Goal: Check status

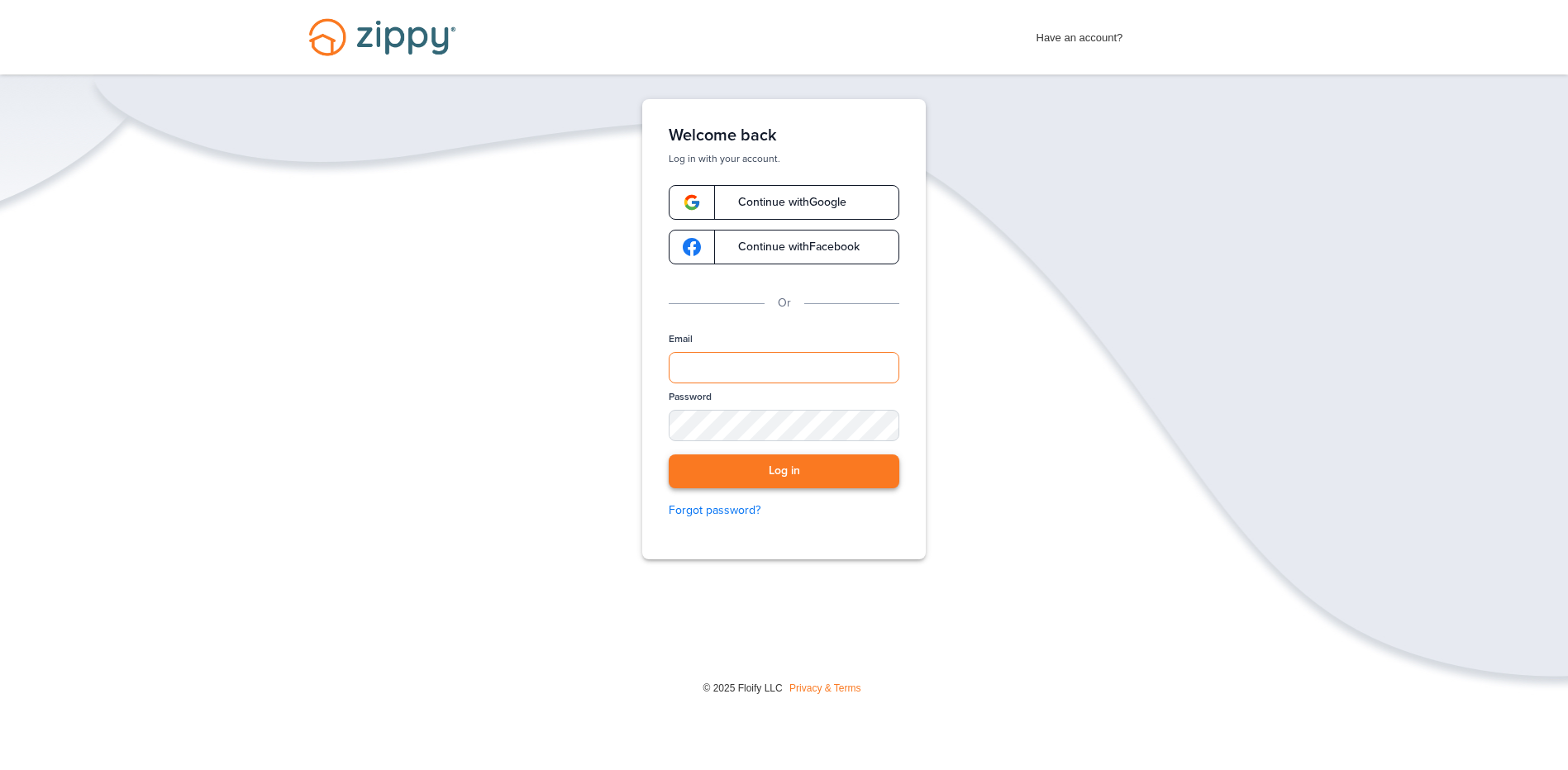
type input "**********"
click at [744, 475] on button "Log in" at bounding box center [784, 471] width 231 height 34
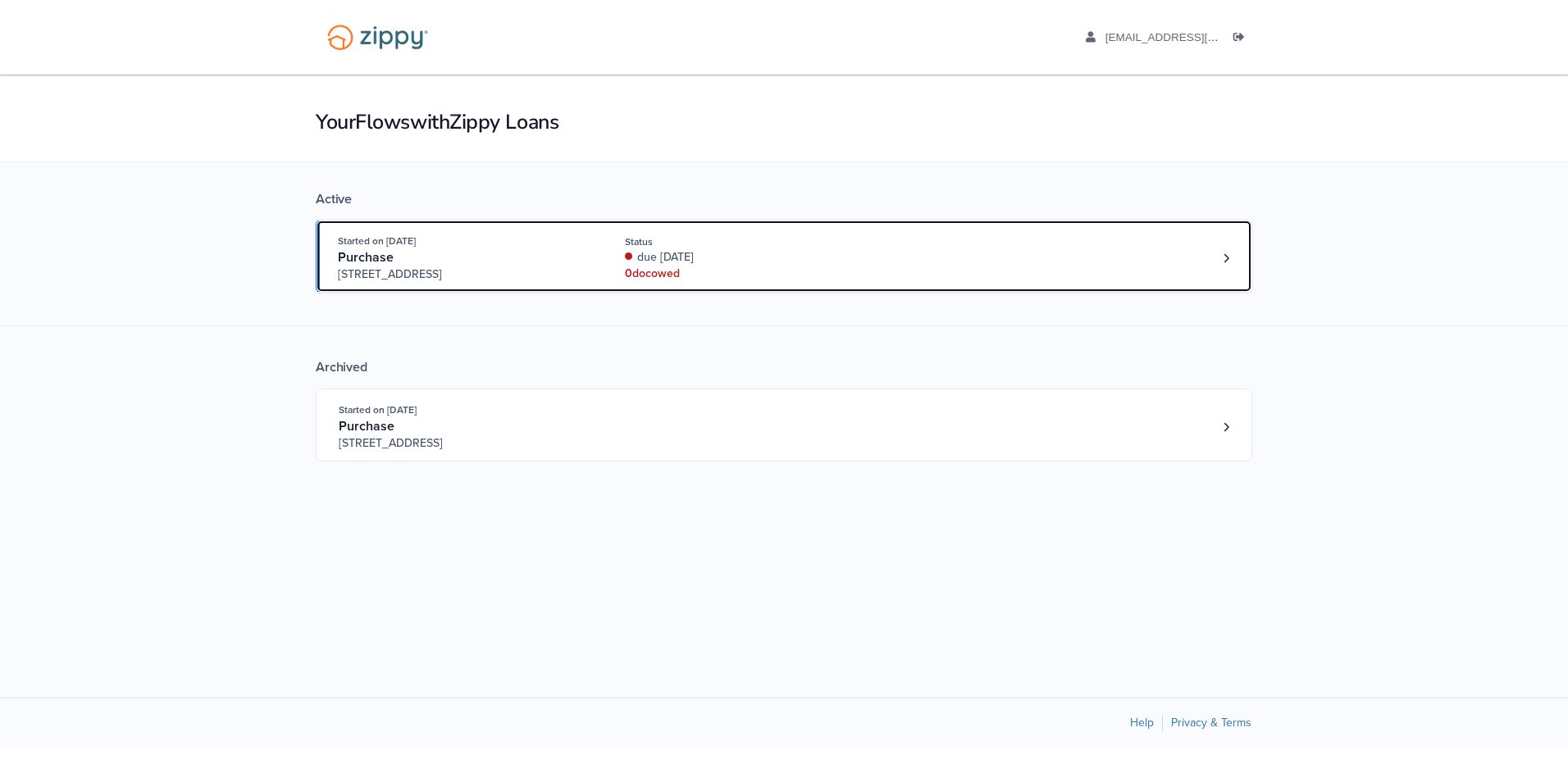
click at [747, 271] on div "0 doc owed" at bounding box center [734, 273] width 219 height 16
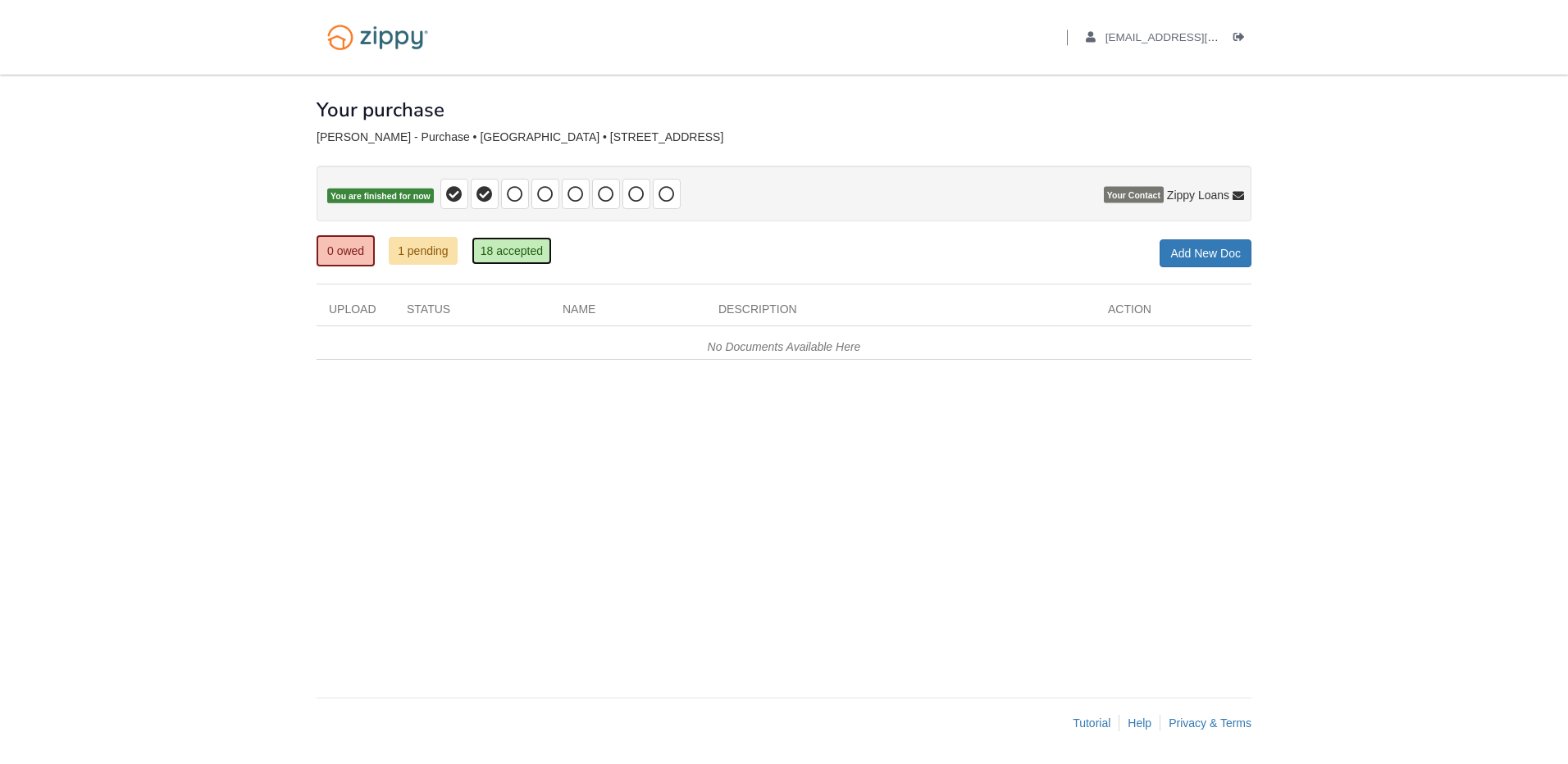
click at [524, 256] on link "18 accepted" at bounding box center [511, 250] width 80 height 28
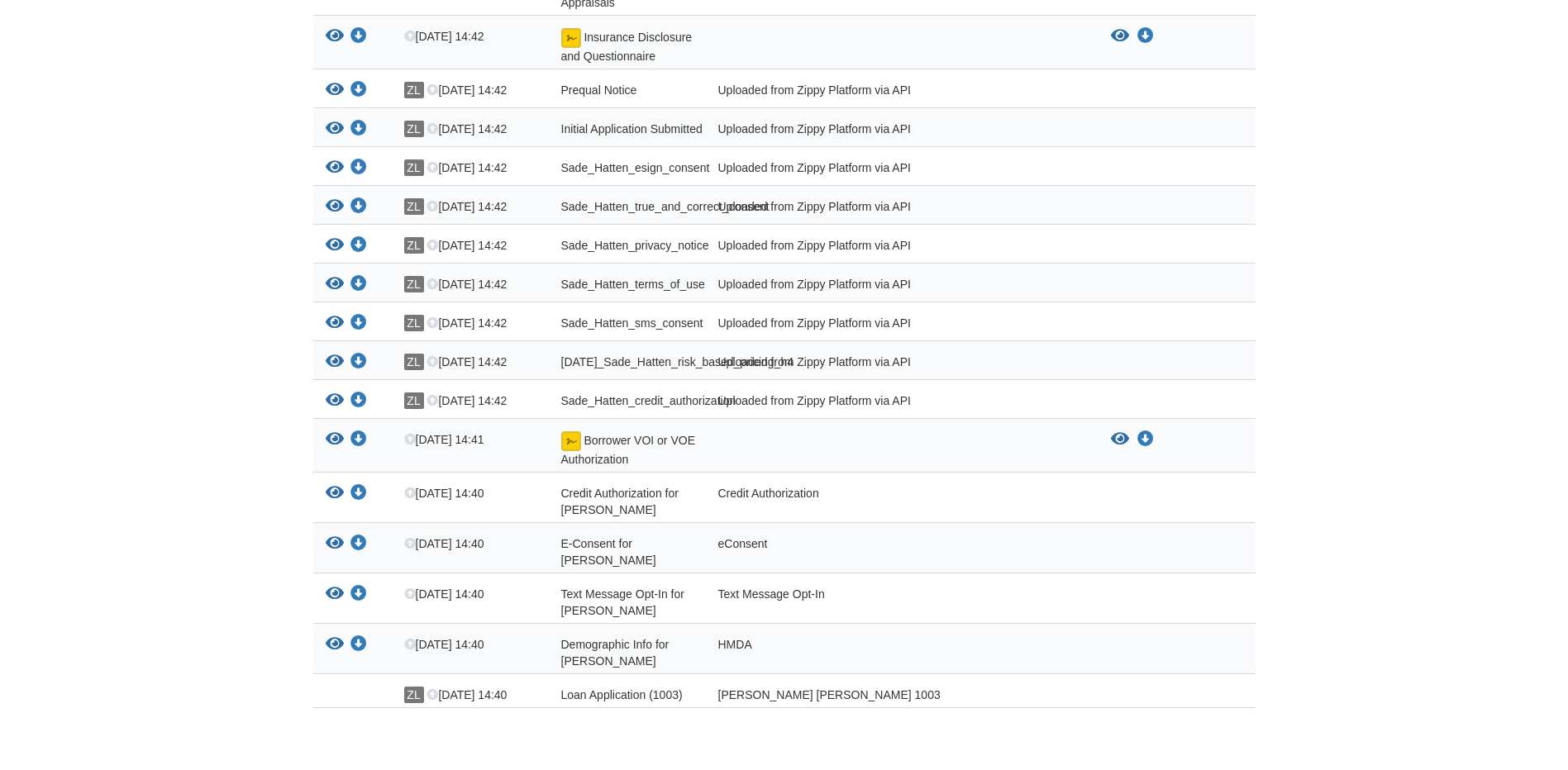
scroll to position [537, 0]
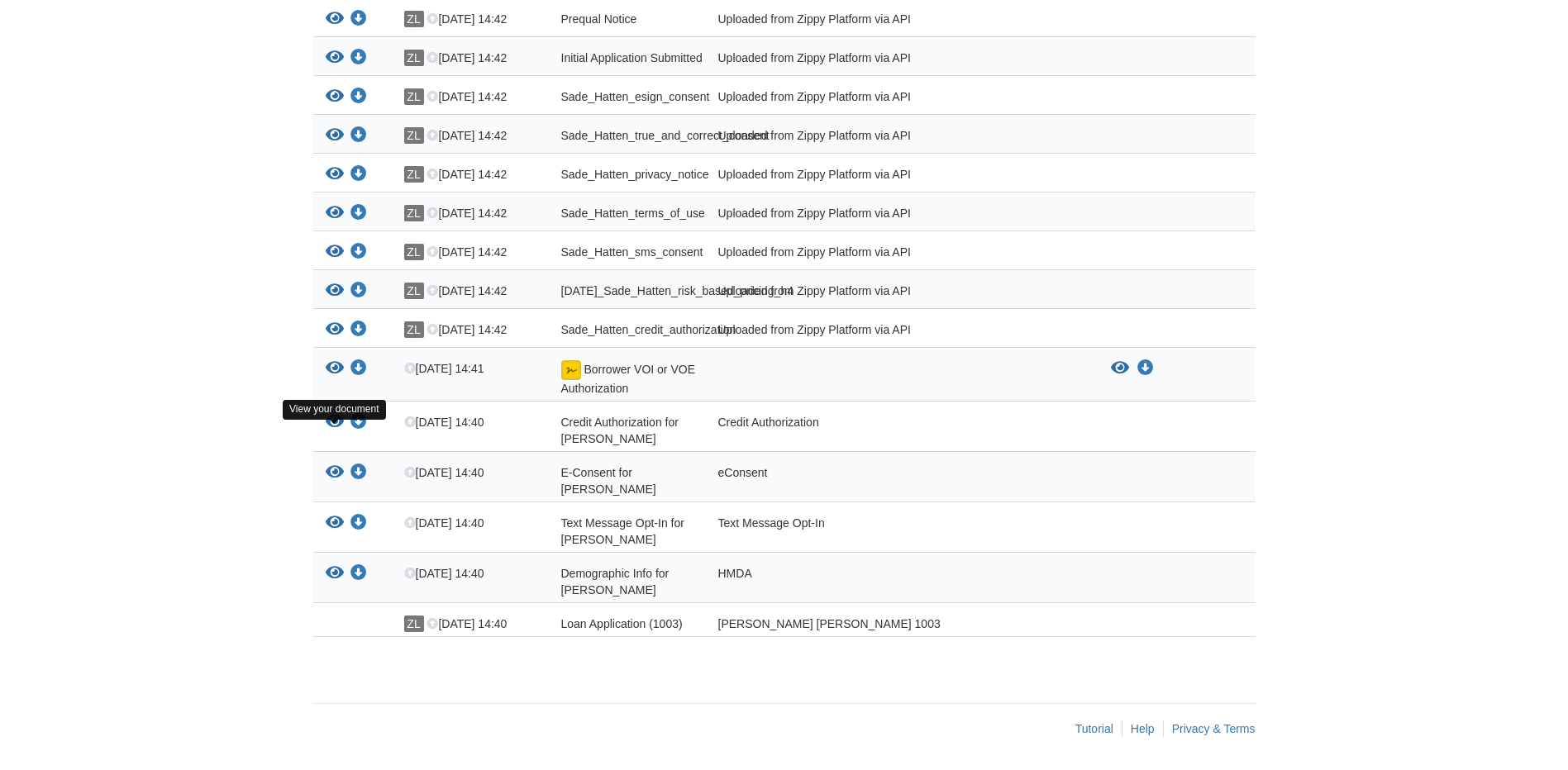
click at [339, 426] on icon "View Credit Authorization for Sade Hatten" at bounding box center [334, 422] width 18 height 16
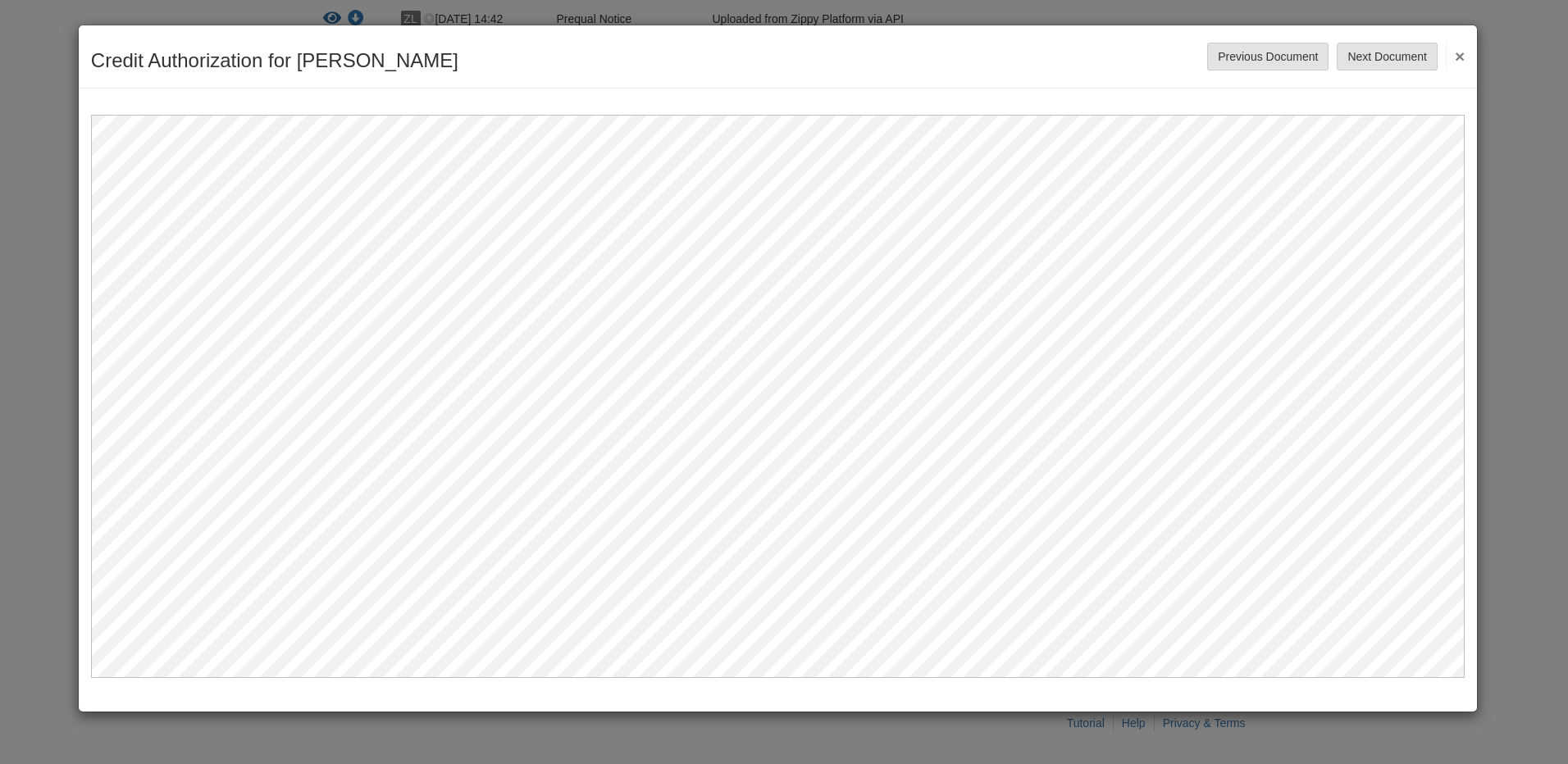
click at [1457, 55] on button "×" at bounding box center [1456, 56] width 19 height 30
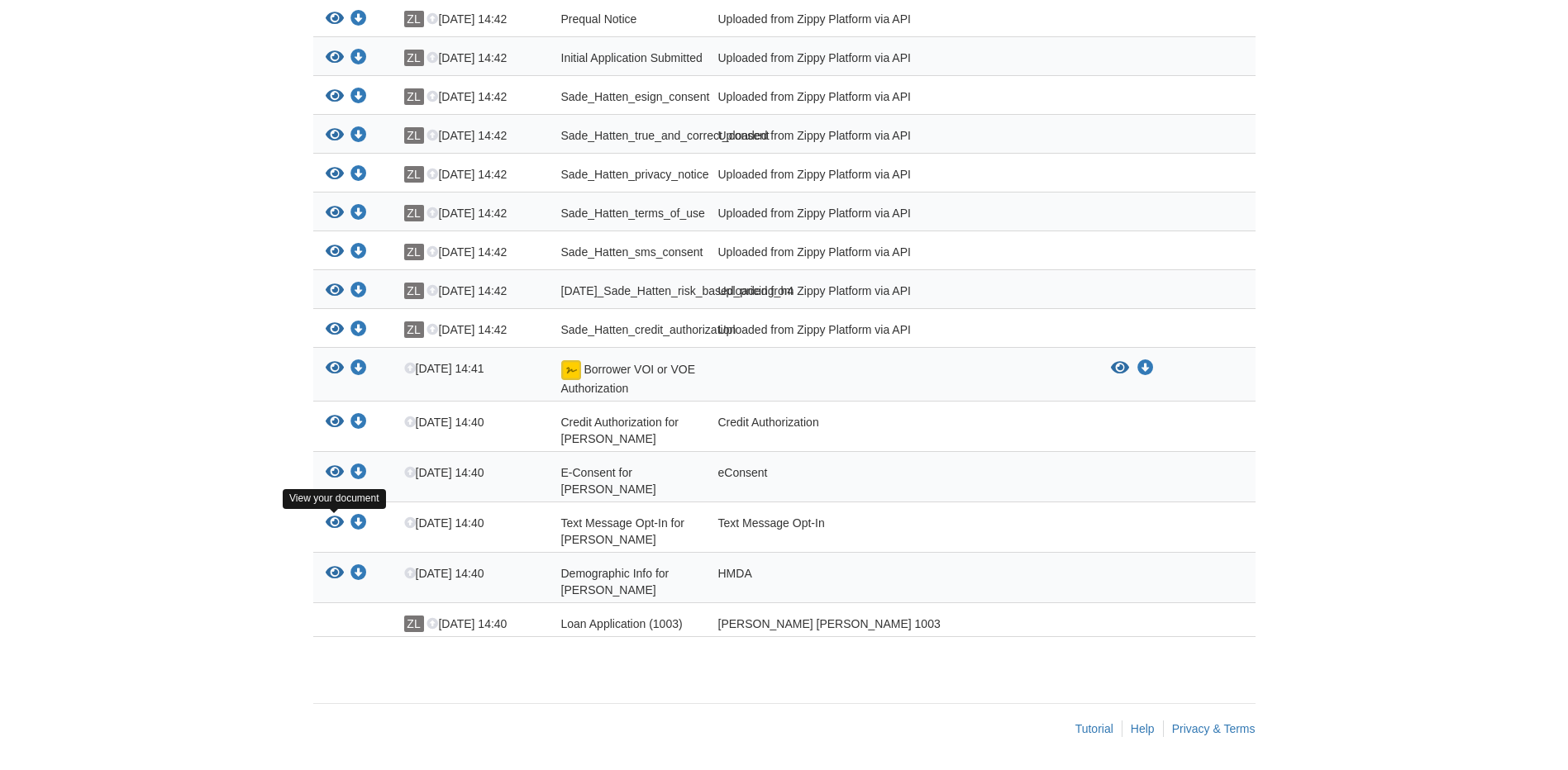
click at [338, 519] on icon "View Text Message Opt-In for Sade Hatten" at bounding box center [334, 522] width 18 height 16
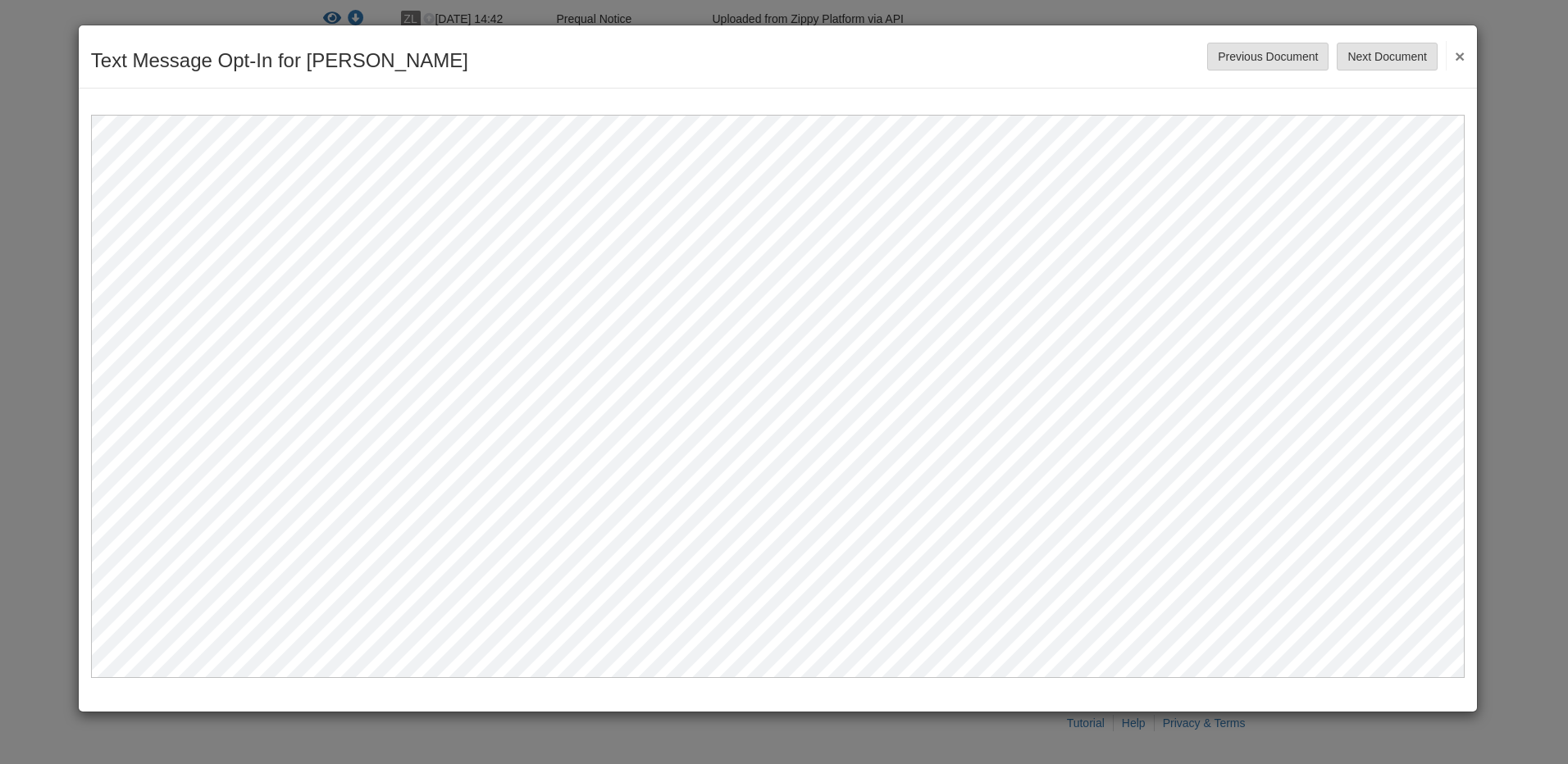
click at [1459, 48] on button "×" at bounding box center [1456, 56] width 19 height 30
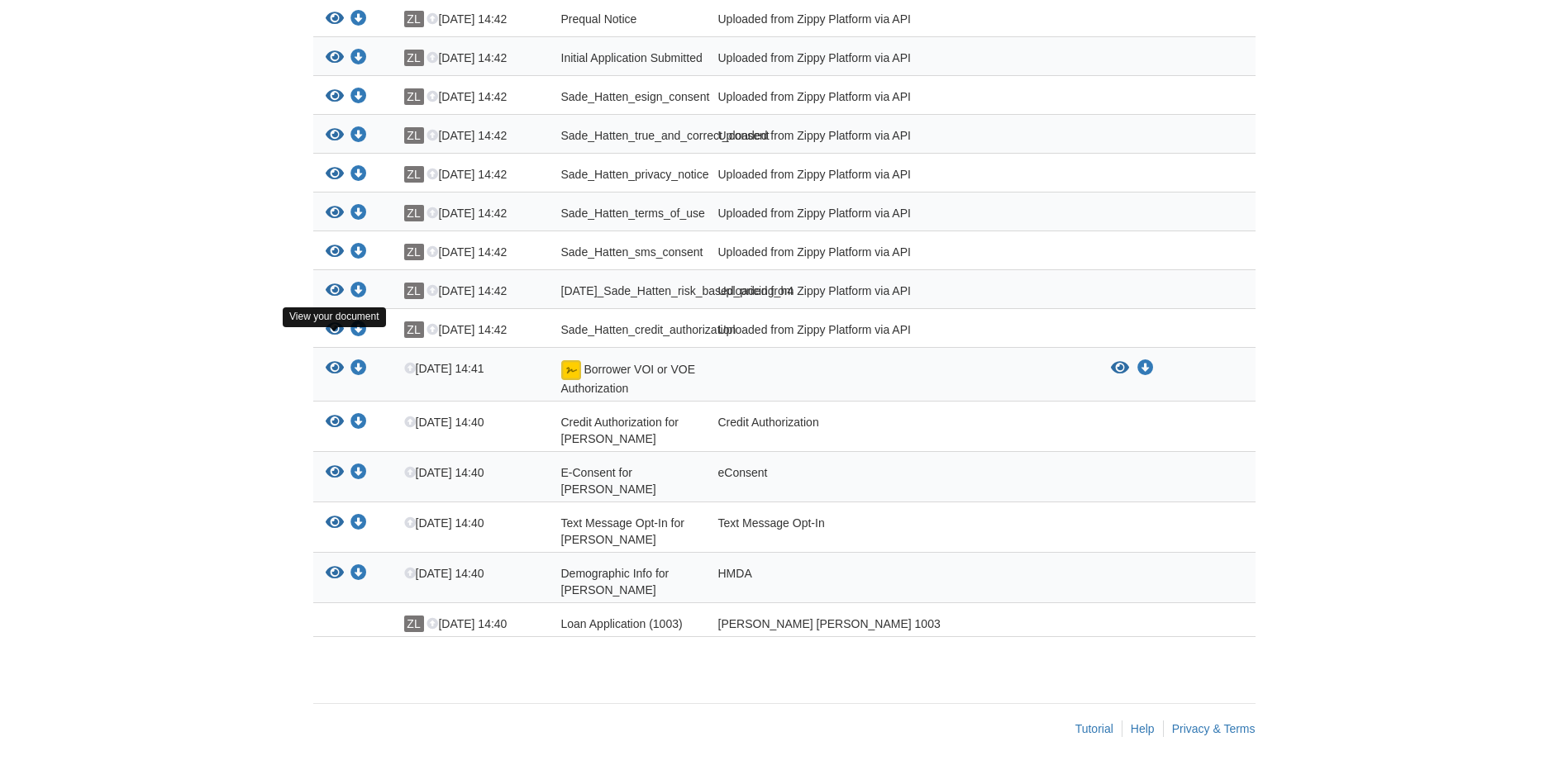
click at [337, 338] on icon "View Sade_Hatten_credit_authorization" at bounding box center [334, 329] width 18 height 16
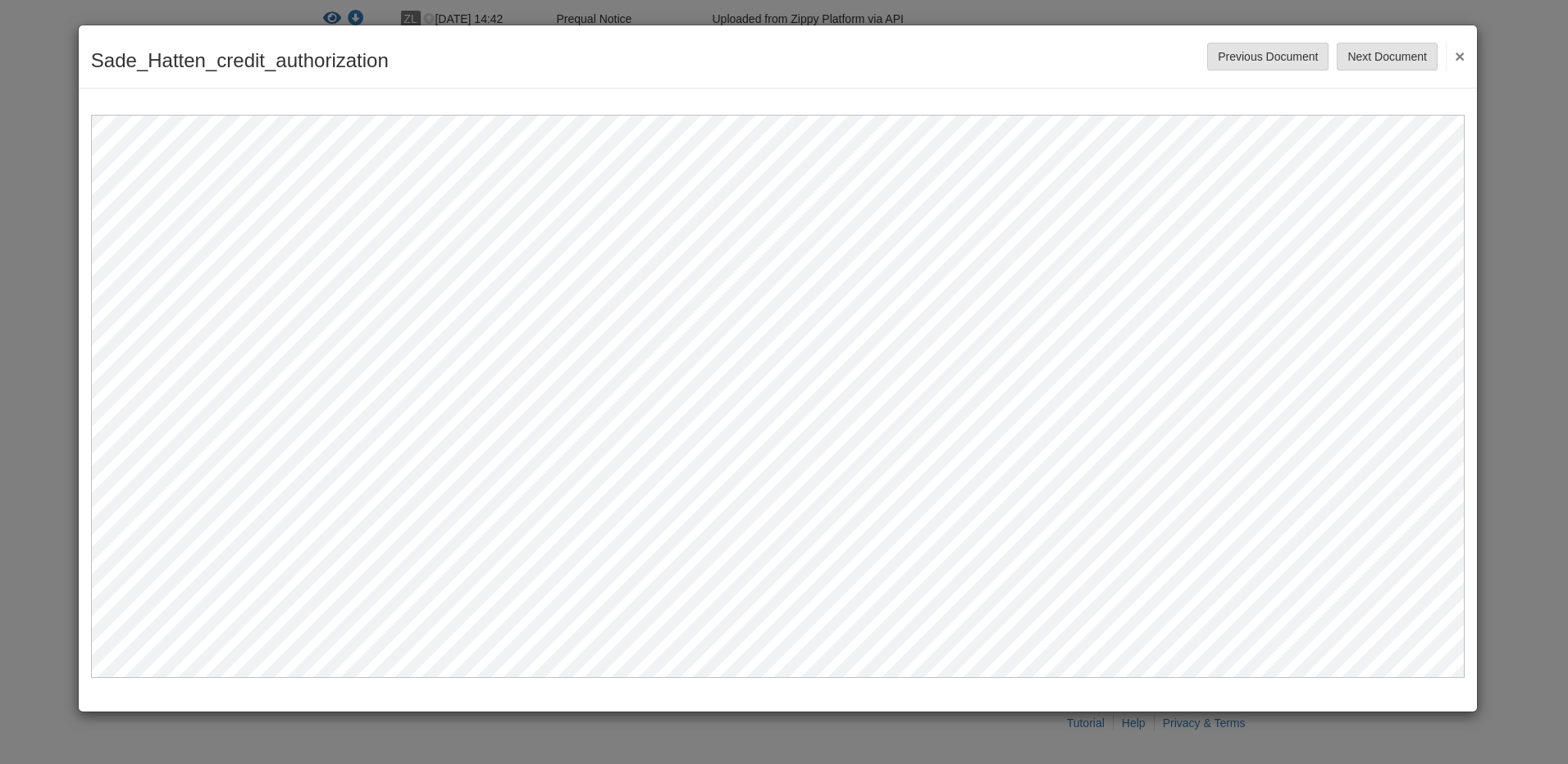
click at [1462, 59] on button "×" at bounding box center [1456, 56] width 19 height 30
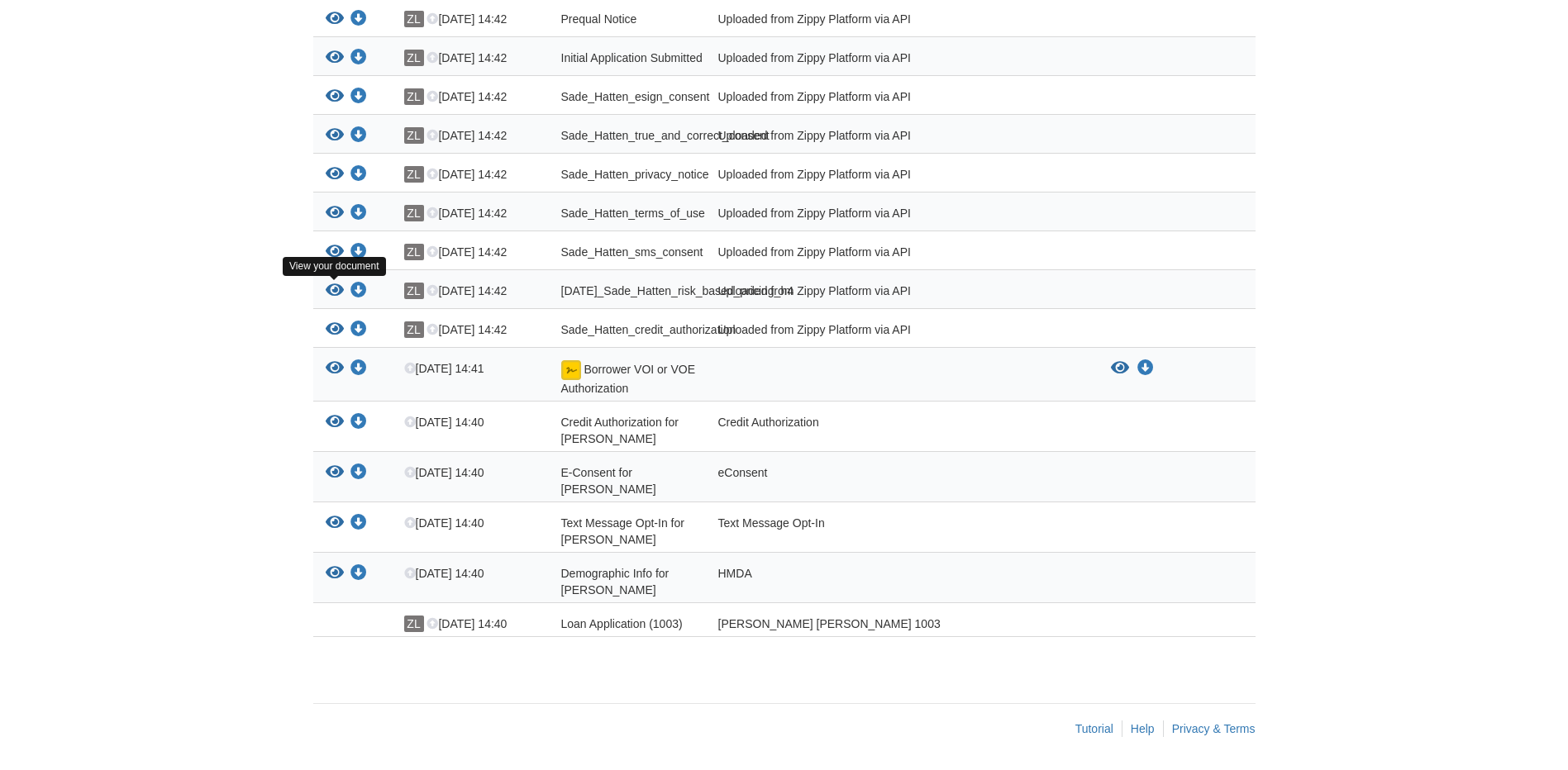
click at [339, 288] on icon "View 08-28-2025_Sade_Hatten_risk_based_pricing_h4" at bounding box center [334, 290] width 18 height 16
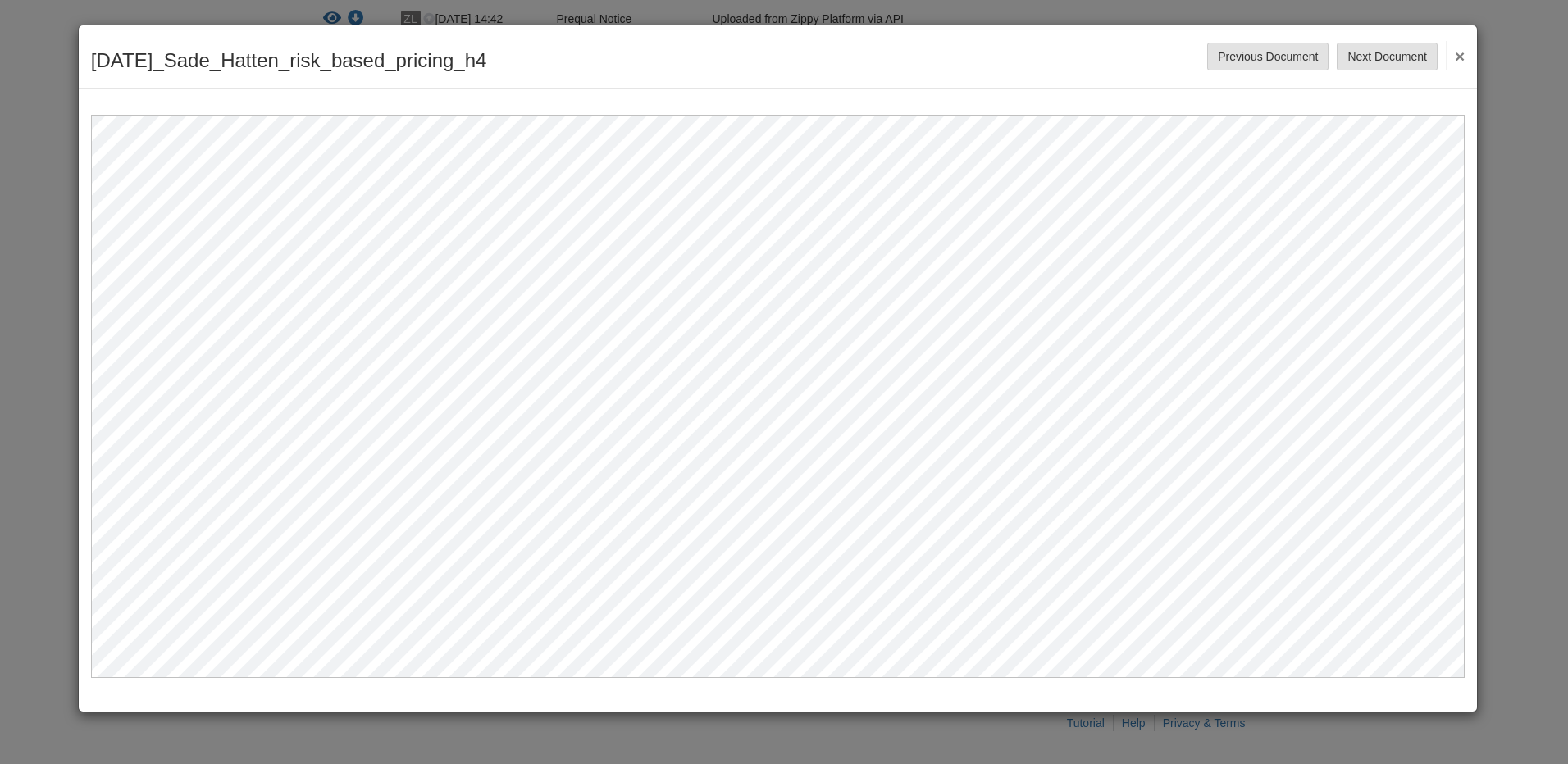
click at [1533, 105] on div "[DATE]_Sade_Hatten_risk_based_pricing_h4 Save Cancel Previous Document Next Doc…" at bounding box center [784, 382] width 1568 height 764
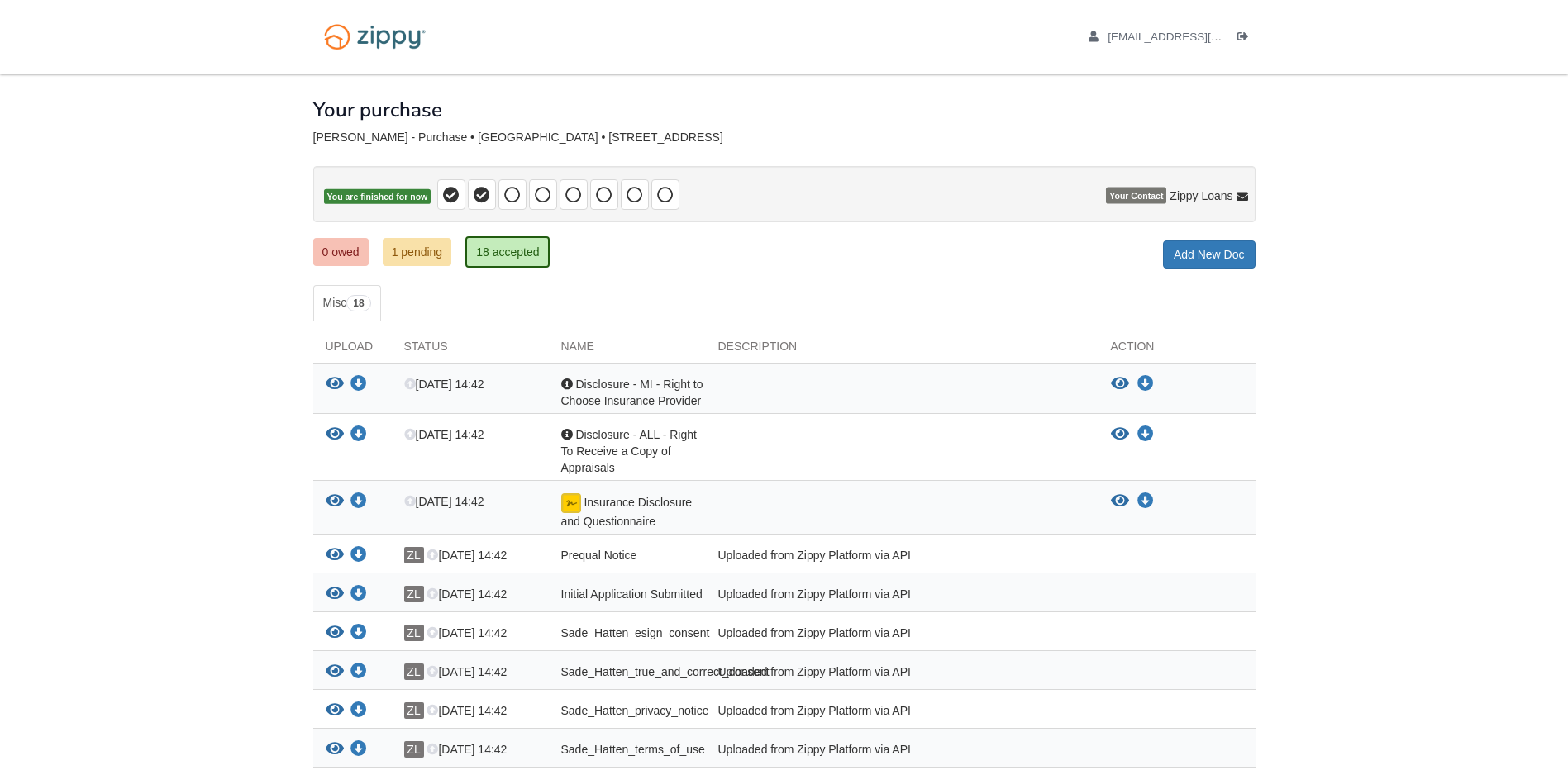
scroll to position [0, 0]
click at [1245, 41] on icon "Log out" at bounding box center [1244, 38] width 12 height 12
